Goal: Complete application form

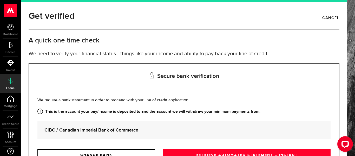
scroll to position [49, 0]
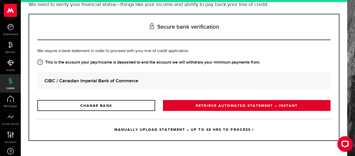
click at [224, 106] on link "RETRIEVE AUTOMATED STATEMENT – INSTANT" at bounding box center [247, 105] width 168 height 11
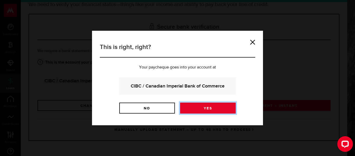
click at [213, 107] on link "Yes" at bounding box center [208, 107] width 56 height 11
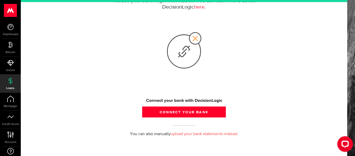
scroll to position [80, 0]
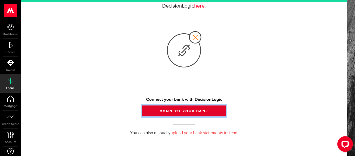
click at [192, 108] on button "Connect your bank" at bounding box center [184, 110] width 84 height 11
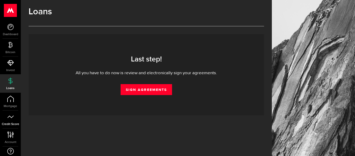
click at [13, 119] on icon at bounding box center [10, 116] width 7 height 7
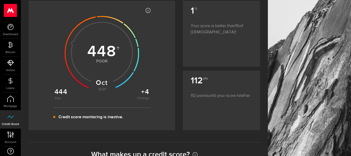
scroll to position [78, 0]
